Goal: Navigation & Orientation: Go to known website

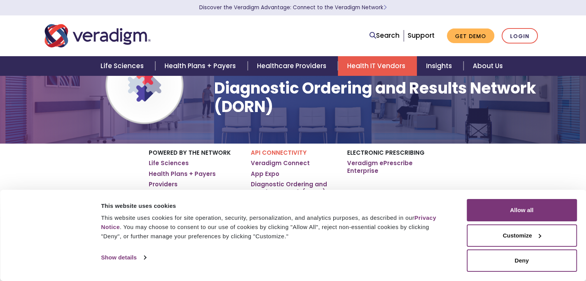
scroll to position [154, 0]
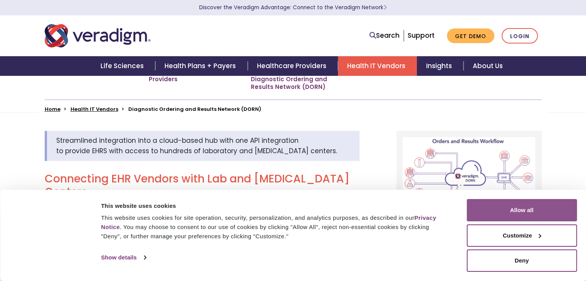
click at [499, 202] on button "Allow all" at bounding box center [521, 210] width 110 height 22
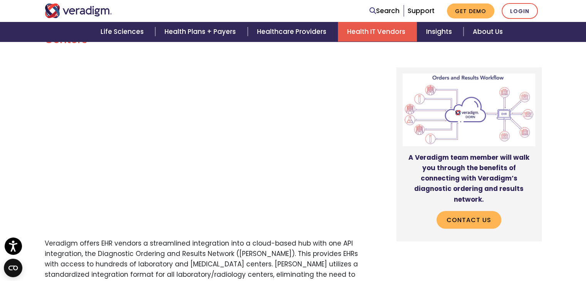
scroll to position [270, 0]
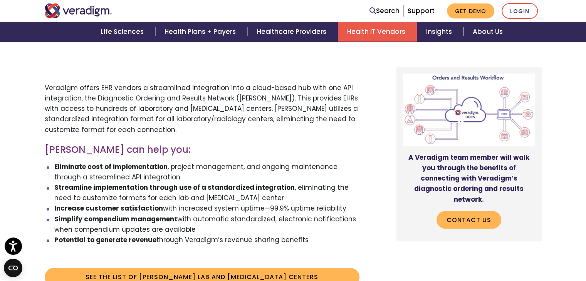
scroll to position [270, 0]
